Goal: Information Seeking & Learning: Learn about a topic

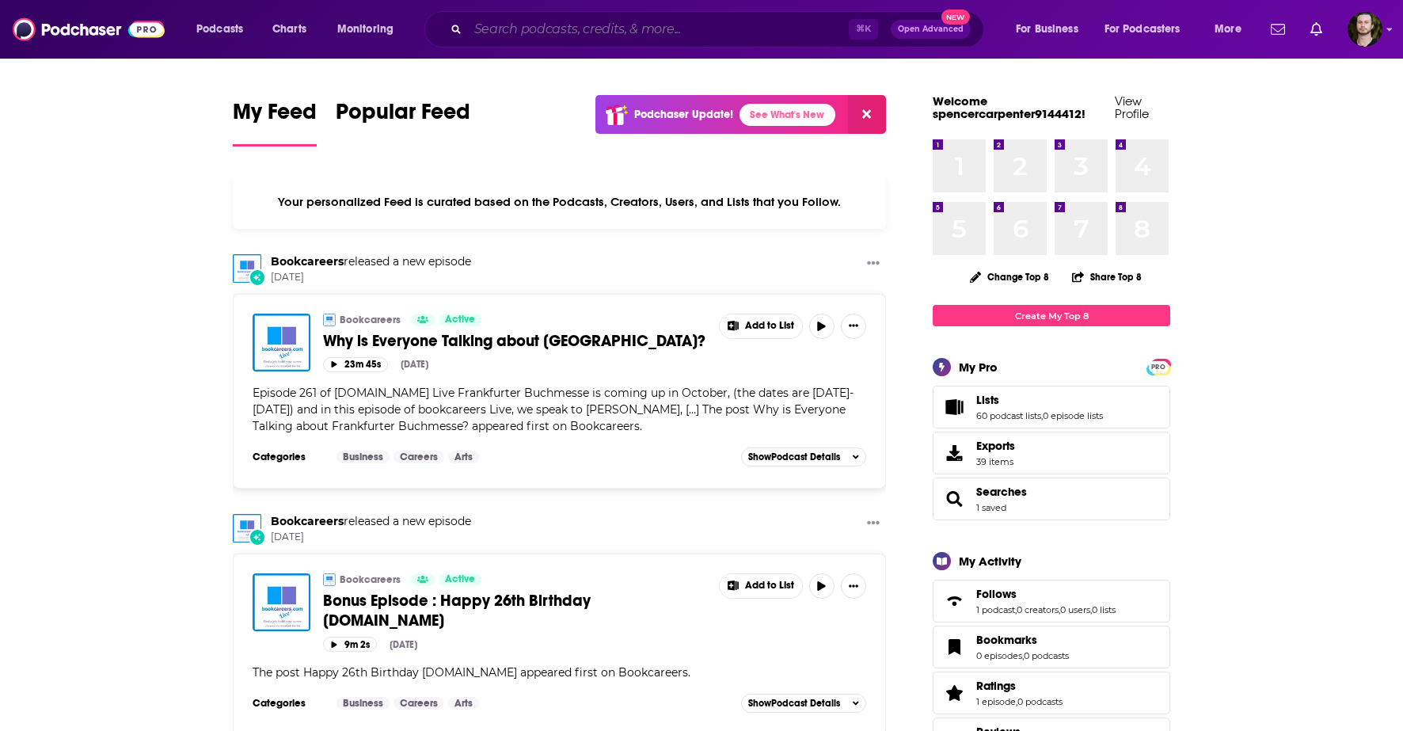
click at [655, 17] on input "Search podcasts, credits, & more..." at bounding box center [658, 29] width 381 height 25
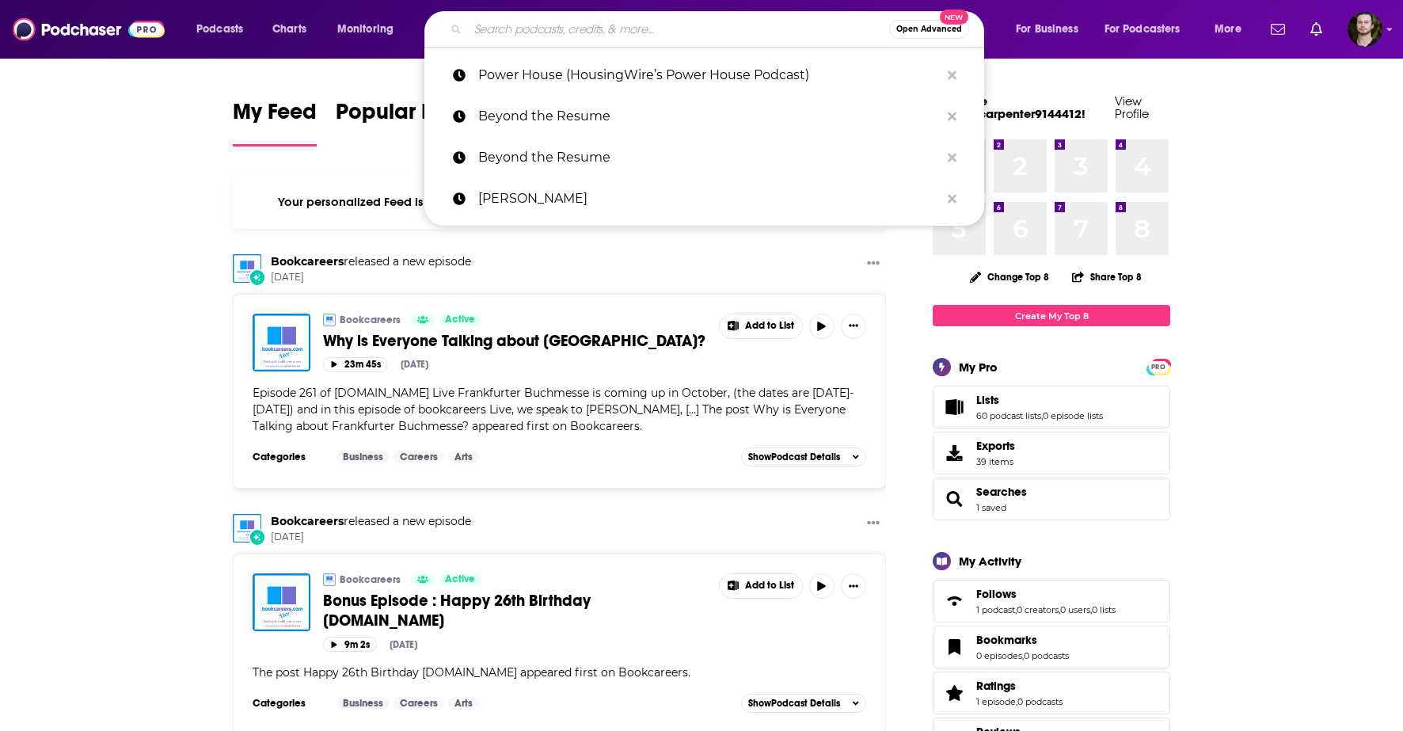
paste input "FI Minded"
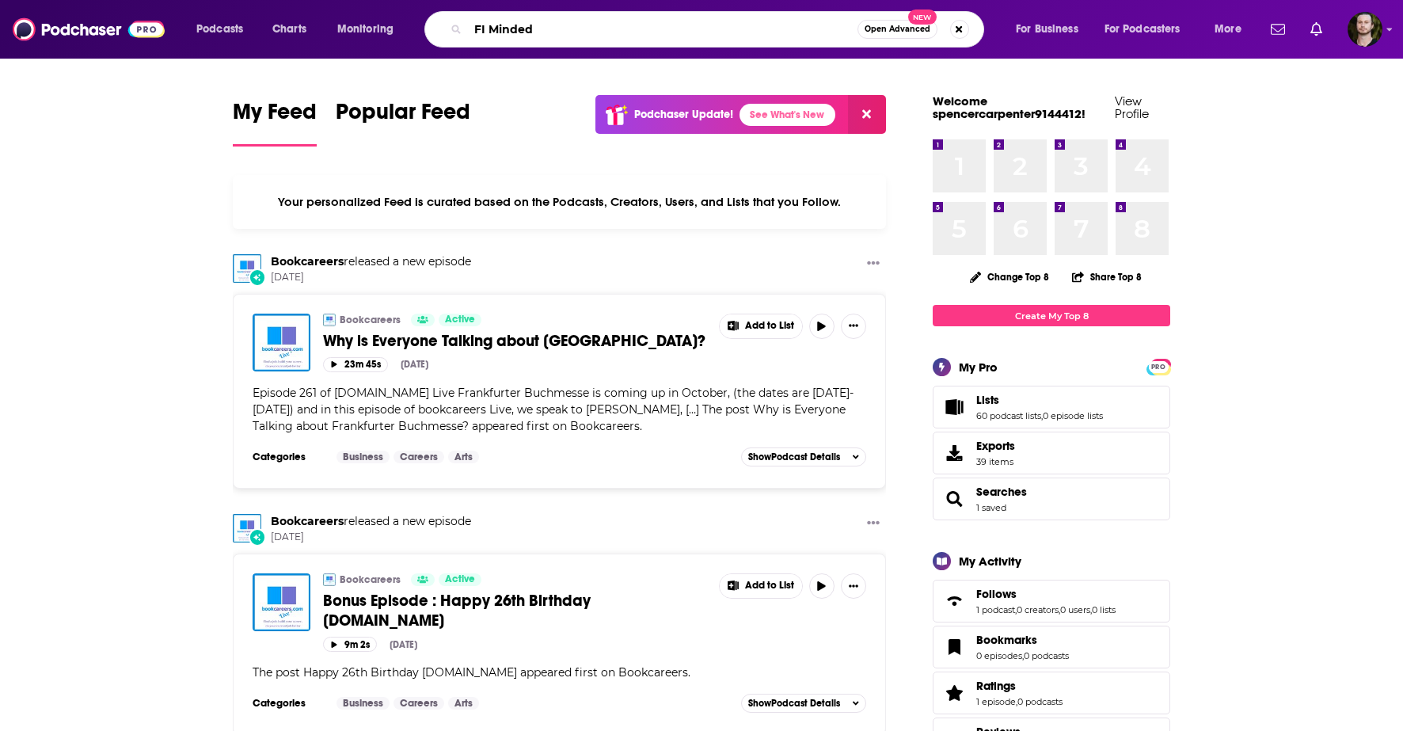
type input "FI Minded"
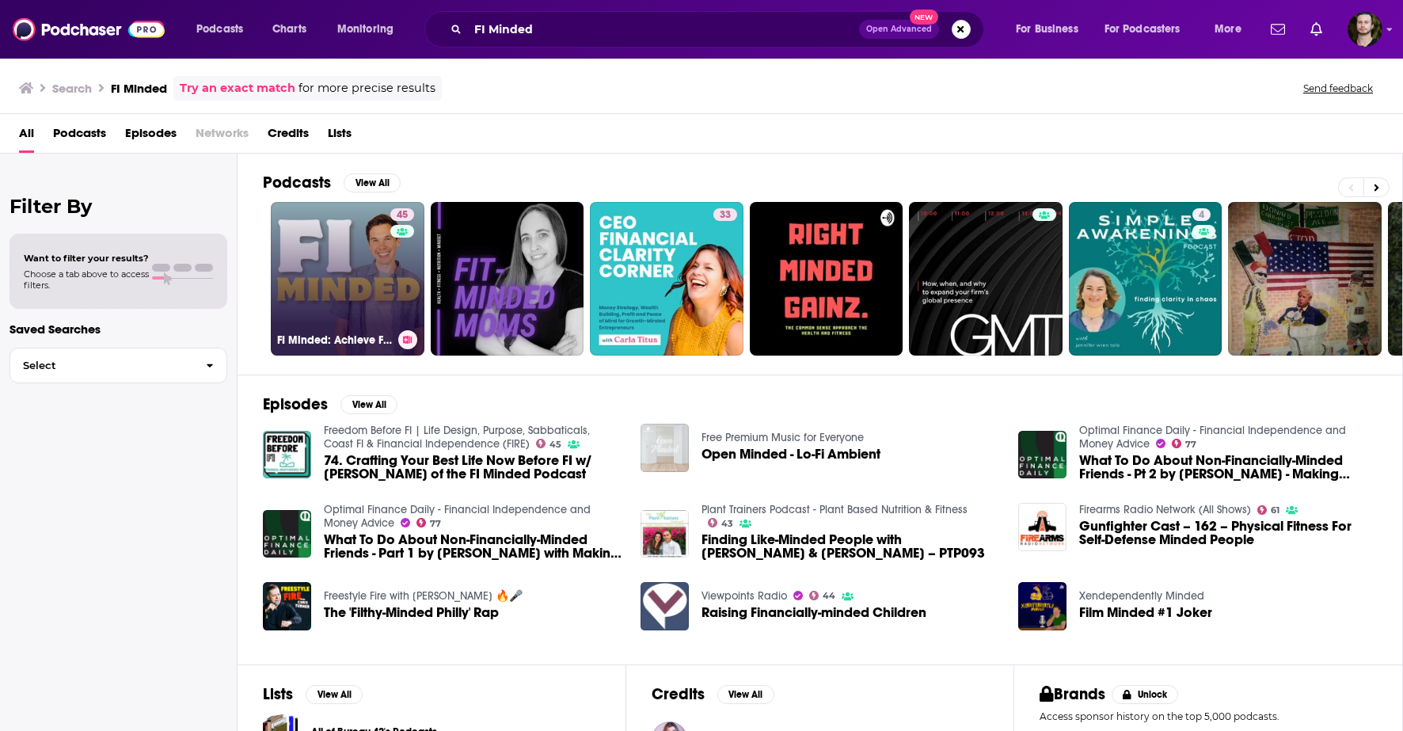
click at [412, 263] on div "45" at bounding box center [404, 269] width 28 height 122
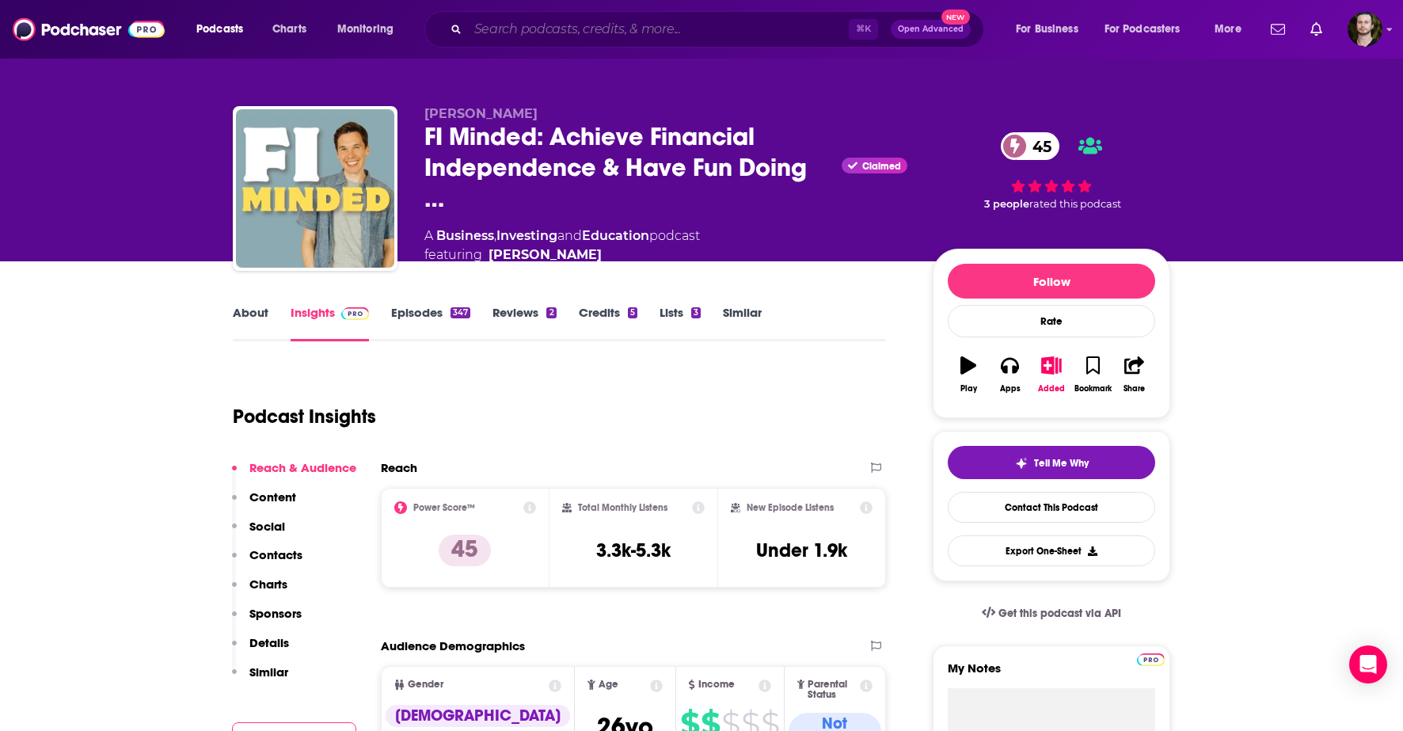
click at [543, 25] on input "Search podcasts, credits, & more..." at bounding box center [658, 29] width 381 height 25
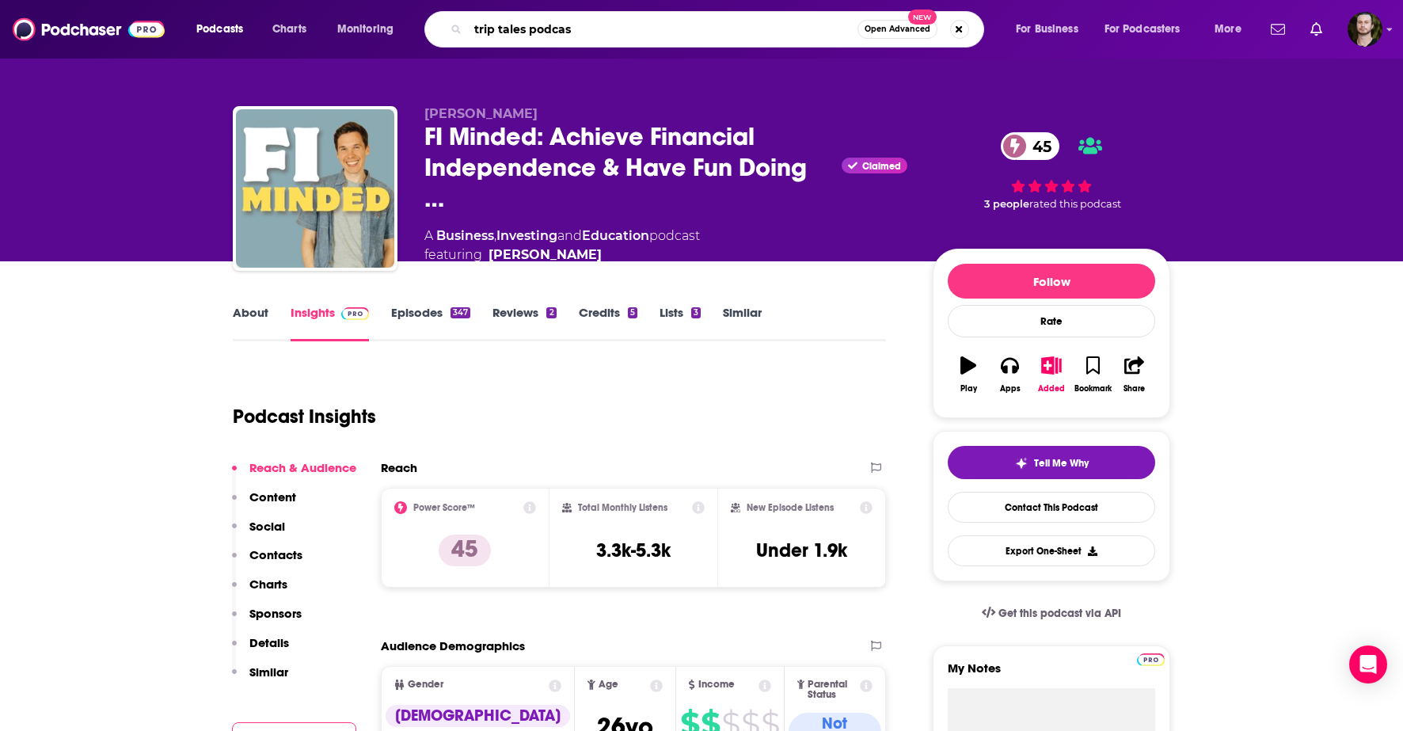
type input "trip tales podcast"
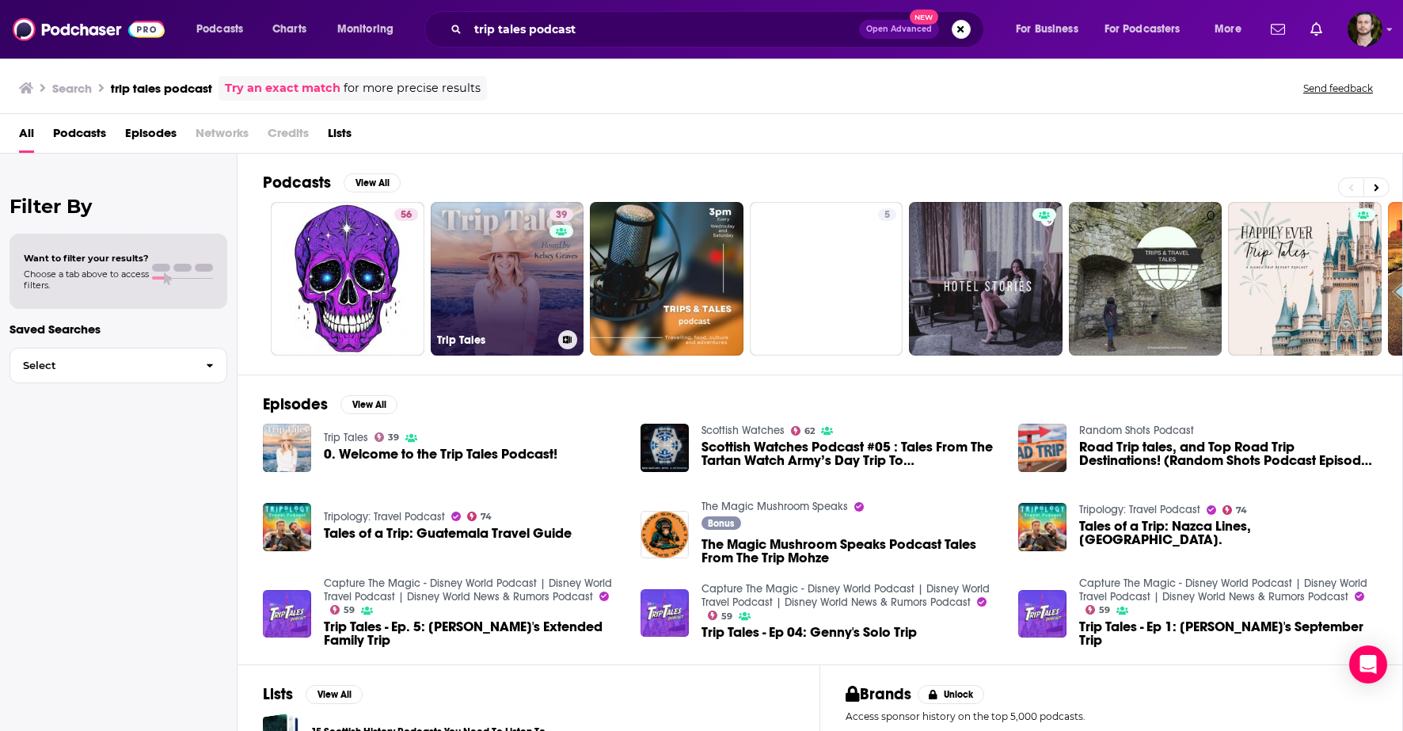
click at [553, 253] on div "39" at bounding box center [564, 269] width 28 height 122
